Goal: Task Accomplishment & Management: Manage account settings

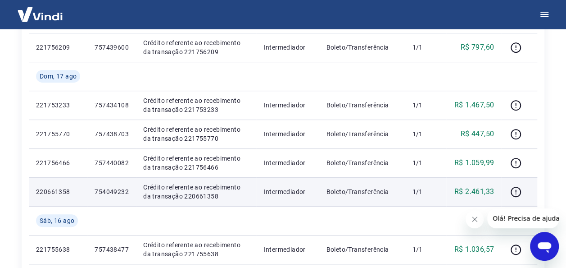
scroll to position [135, 0]
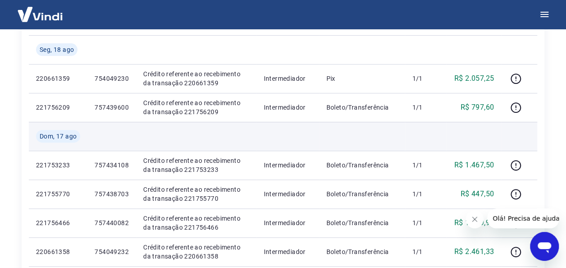
scroll to position [135, 0]
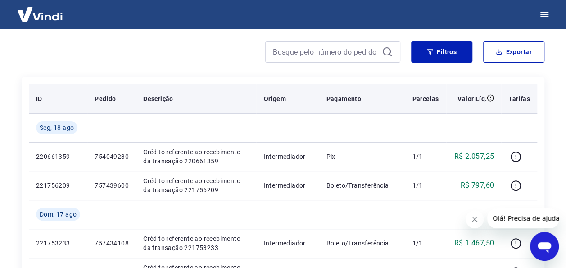
scroll to position [90, 0]
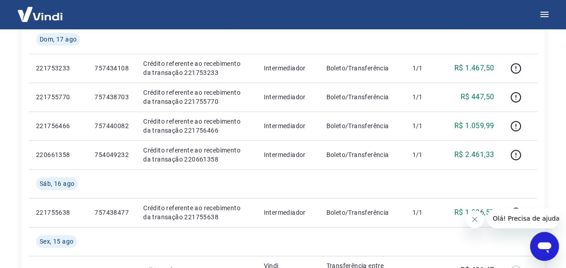
scroll to position [270, 0]
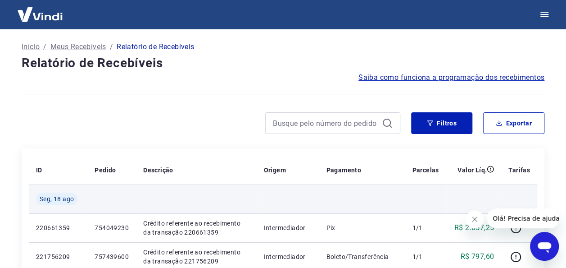
click at [284, 198] on td at bounding box center [287, 198] width 63 height 29
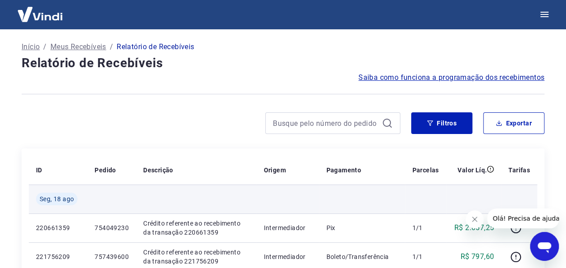
click at [254, 196] on td at bounding box center [196, 198] width 120 height 29
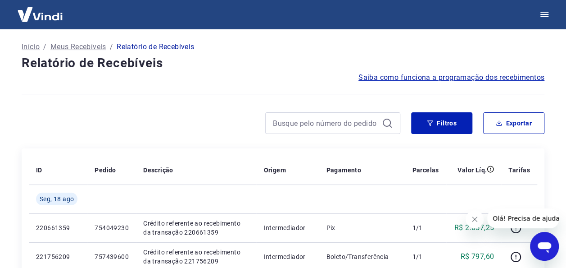
click at [233, 131] on div at bounding box center [211, 123] width 379 height 22
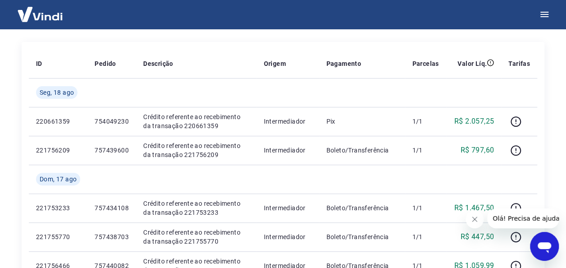
scroll to position [90, 0]
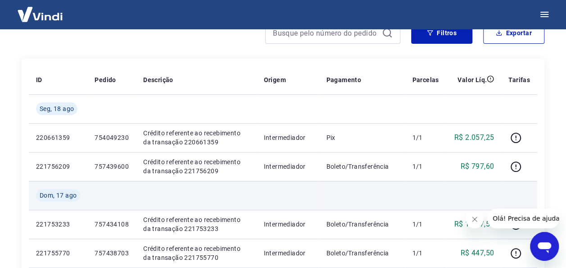
click at [279, 188] on td at bounding box center [287, 195] width 63 height 29
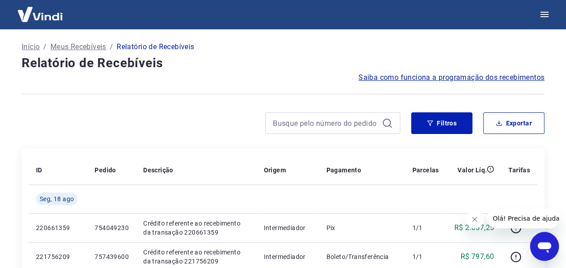
click at [236, 131] on div at bounding box center [211, 123] width 379 height 22
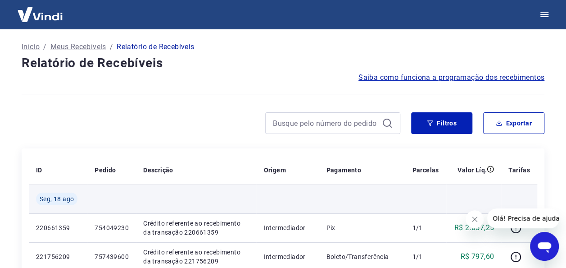
click at [270, 195] on td at bounding box center [287, 198] width 63 height 29
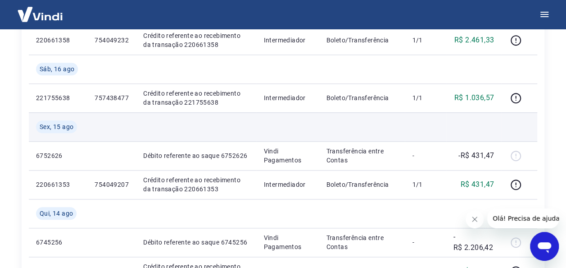
scroll to position [45, 0]
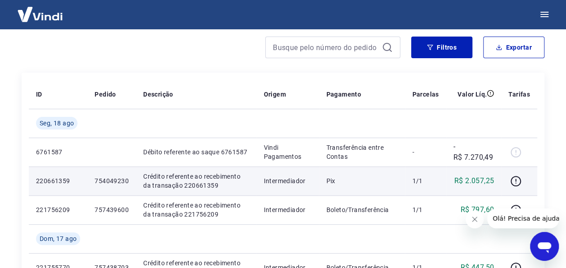
scroll to position [90, 0]
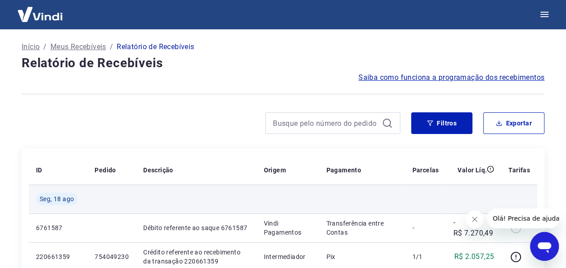
click at [280, 195] on td at bounding box center [287, 198] width 63 height 29
click at [289, 199] on td at bounding box center [287, 198] width 63 height 29
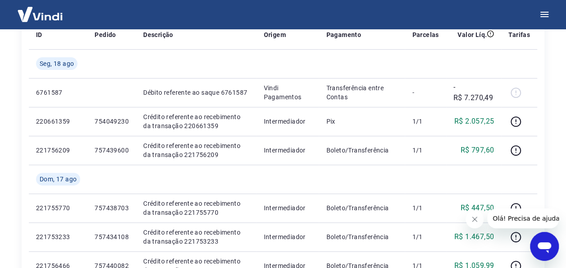
scroll to position [90, 0]
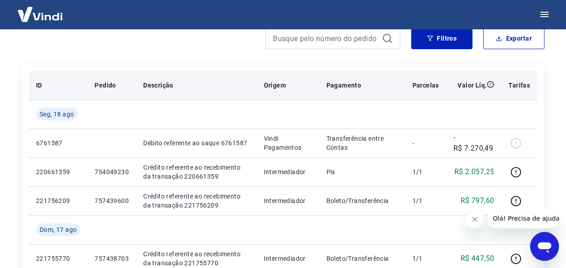
scroll to position [90, 0]
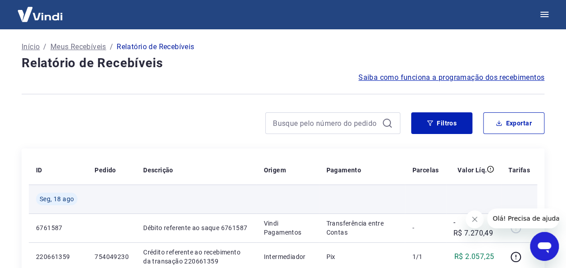
click at [313, 197] on td at bounding box center [287, 198] width 63 height 29
